Goal: Task Accomplishment & Management: Manage account settings

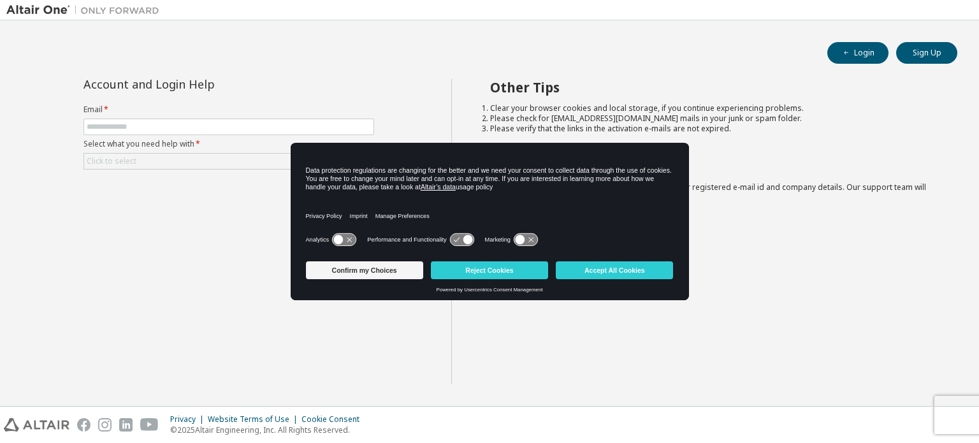
click at [196, 203] on div "Account and Login Help Email * Select what you need help with * Click to select…" at bounding box center [228, 231] width 445 height 305
click at [595, 268] on button "Accept All Cookies" at bounding box center [614, 270] width 117 height 18
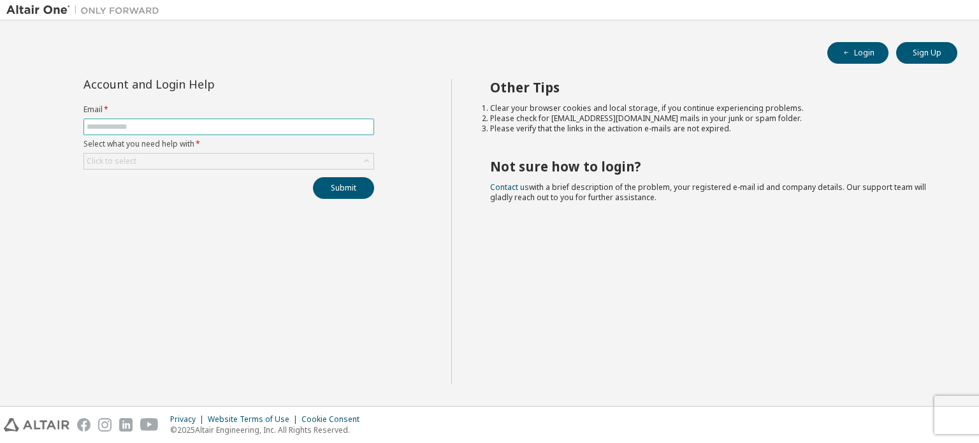
click at [330, 129] on input "text" at bounding box center [229, 127] width 284 height 10
type input "**********"
click at [208, 154] on div "Click to select" at bounding box center [228, 161] width 289 height 15
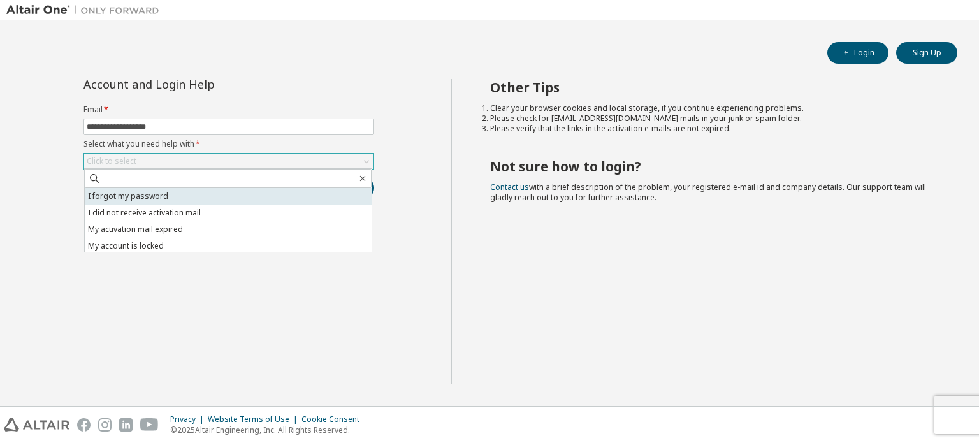
click at [177, 199] on li "I forgot my password" at bounding box center [228, 196] width 287 height 17
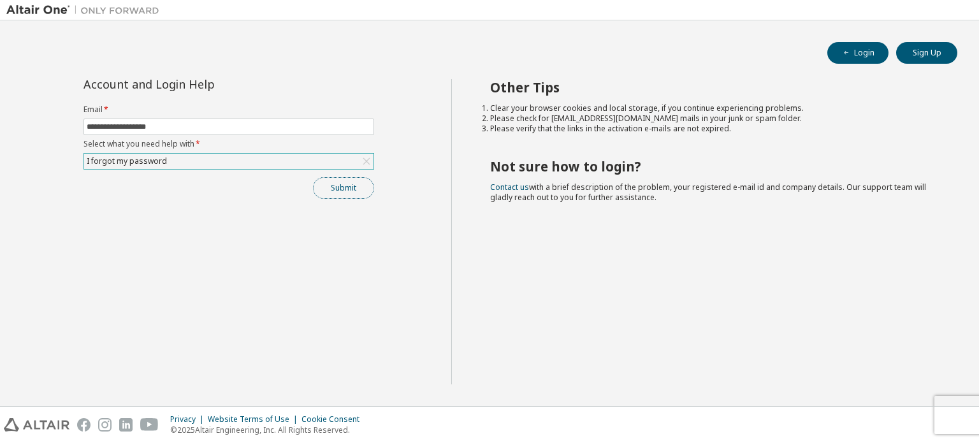
click at [345, 184] on button "Submit" at bounding box center [343, 188] width 61 height 22
click at [342, 188] on button "Submit" at bounding box center [343, 188] width 61 height 22
drag, startPoint x: 342, startPoint y: 188, endPoint x: 858, endPoint y: 54, distance: 533.8
click at [858, 54] on button "Login" at bounding box center [857, 53] width 61 height 22
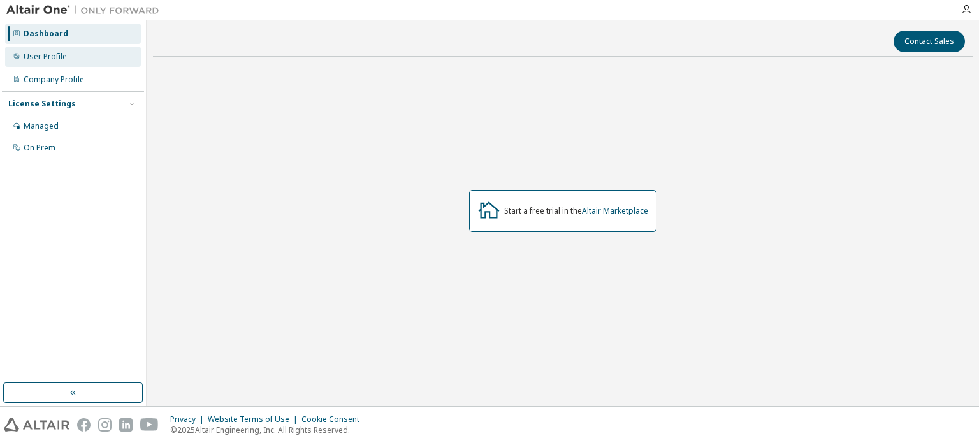
click at [38, 62] on div "User Profile" at bounding box center [73, 57] width 136 height 20
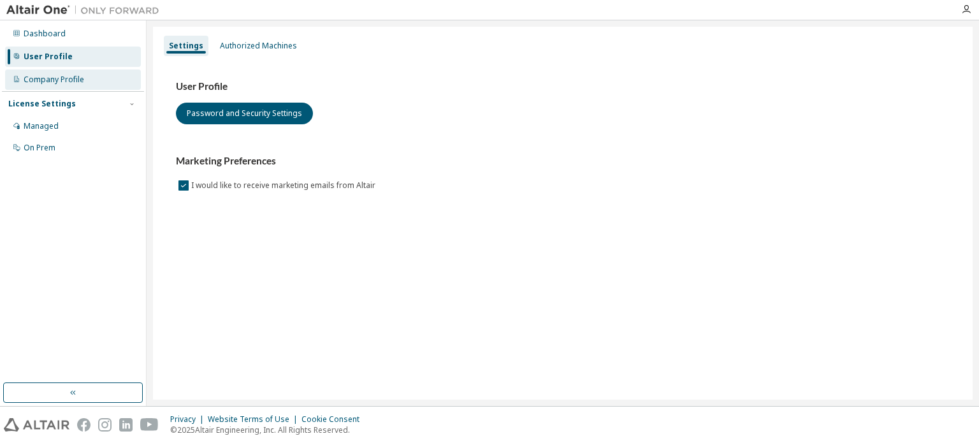
click at [42, 75] on div "Company Profile" at bounding box center [54, 80] width 61 height 10
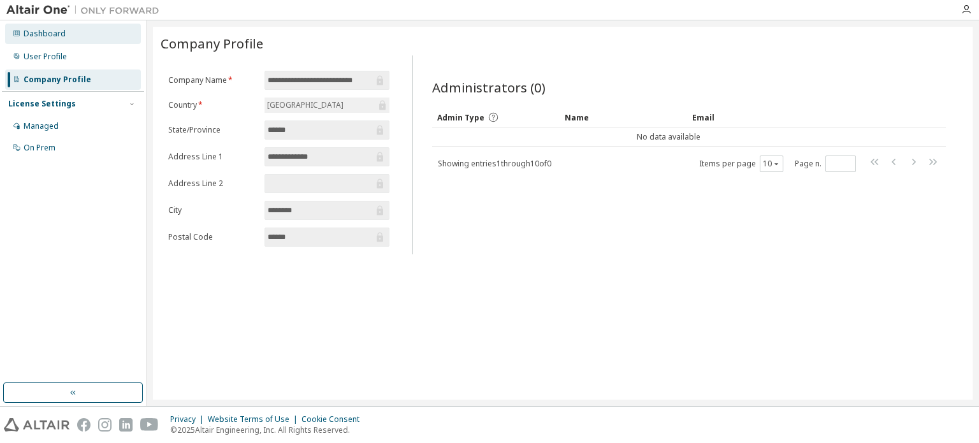
click at [59, 40] on div "Dashboard" at bounding box center [73, 34] width 136 height 20
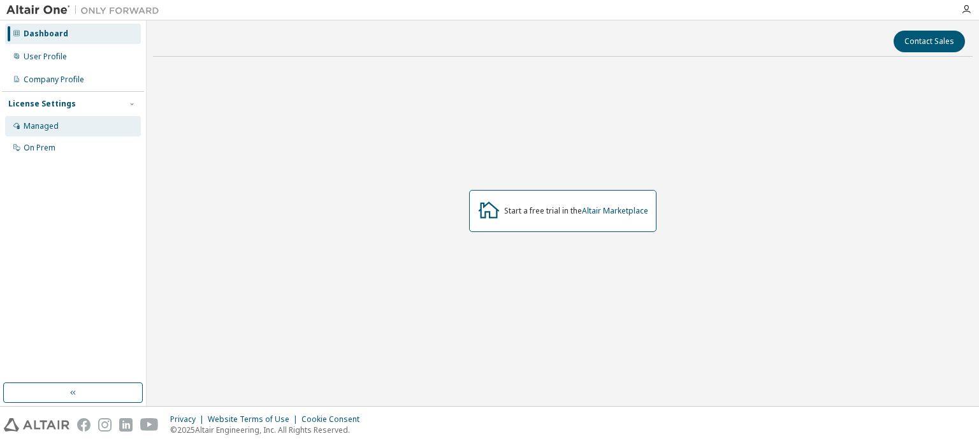
click at [42, 120] on div "Managed" at bounding box center [73, 126] width 136 height 20
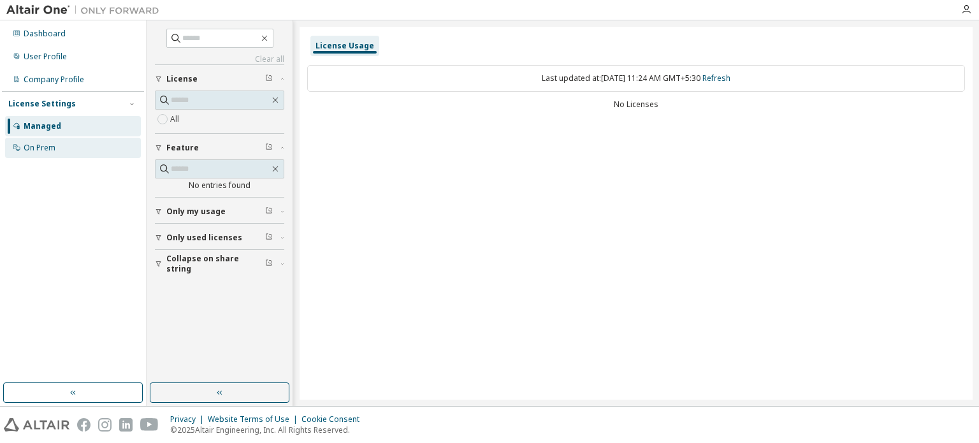
click at [40, 143] on div "On Prem" at bounding box center [40, 148] width 32 height 10
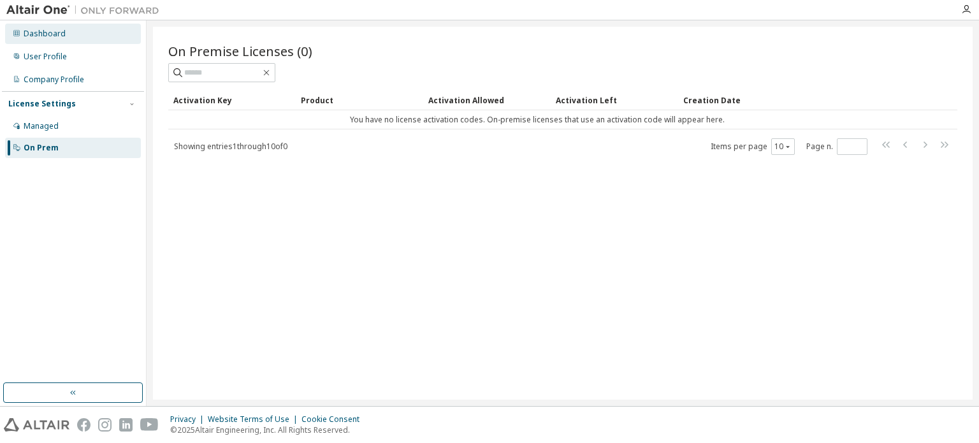
click at [38, 43] on div "Dashboard" at bounding box center [73, 34] width 136 height 20
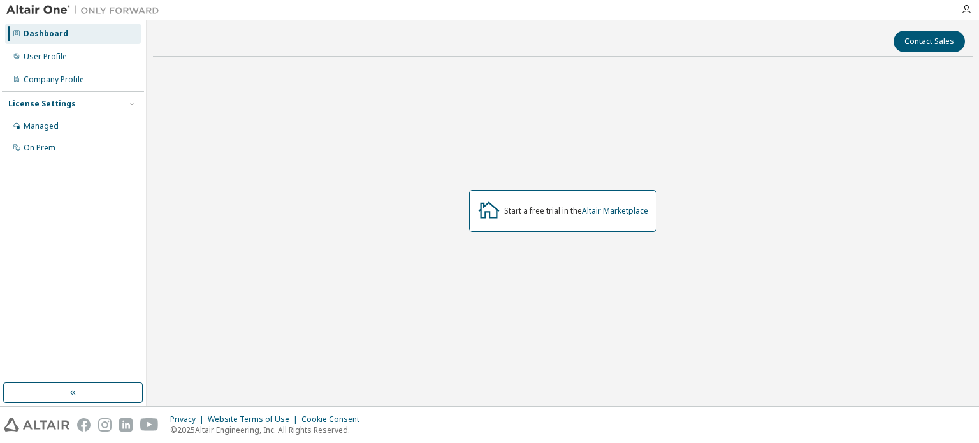
click at [561, 206] on div "Start a free trial in the Altair Marketplace" at bounding box center [576, 211] width 144 height 10
click at [486, 205] on icon at bounding box center [488, 209] width 23 height 23
click at [612, 208] on link "Altair Marketplace" at bounding box center [615, 210] width 66 height 11
